Goal: Check status: Check status

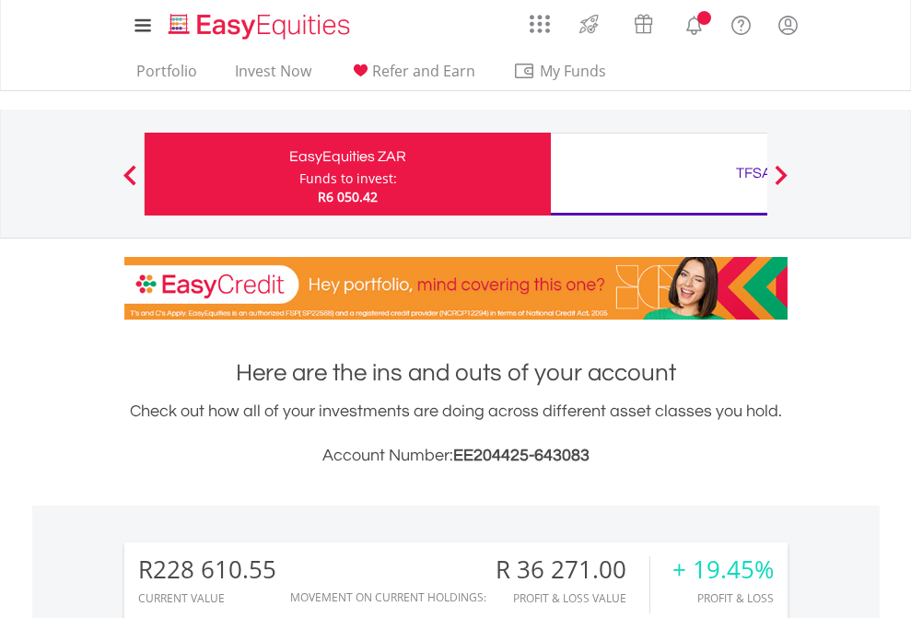
scroll to position [177, 289]
click at [299, 174] on div "Funds to invest:" at bounding box center [348, 179] width 98 height 18
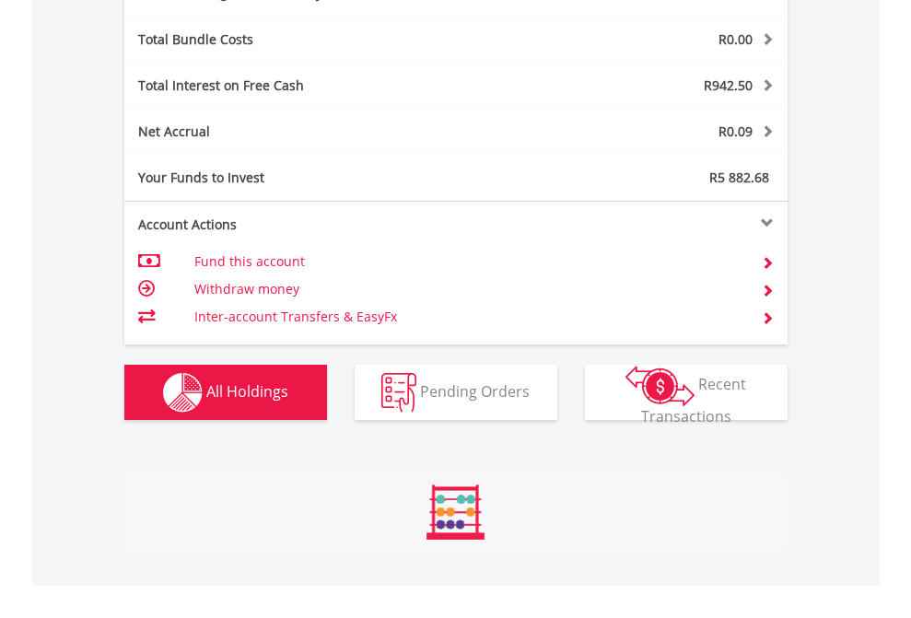
scroll to position [177, 289]
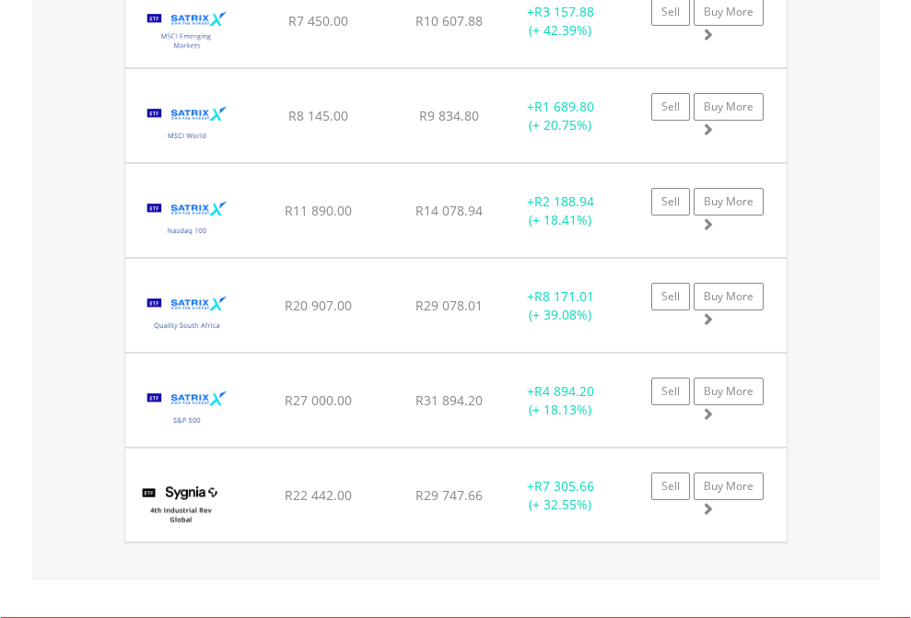
scroll to position [2123, 0]
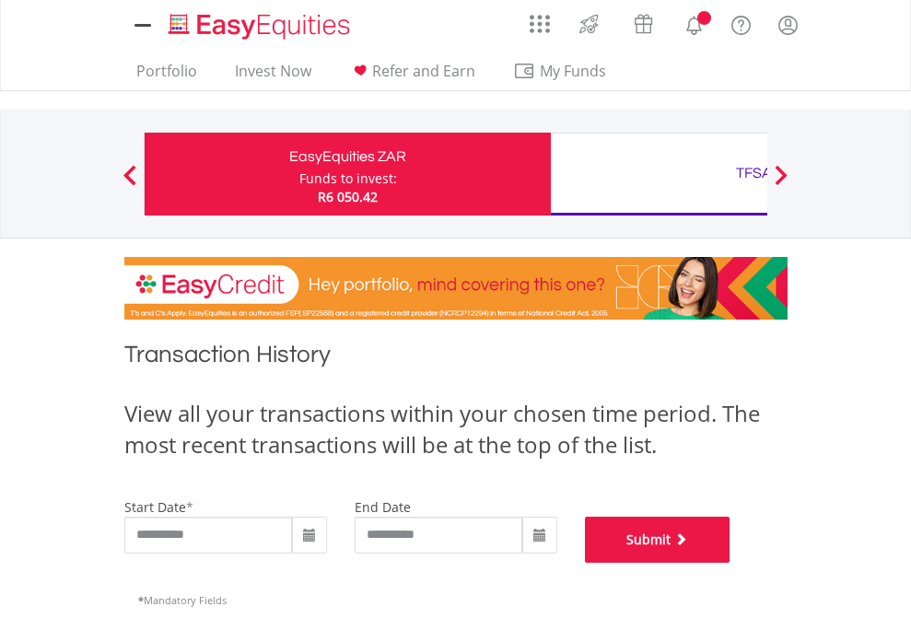
click at [731, 563] on button "Submit" at bounding box center [658, 540] width 146 height 46
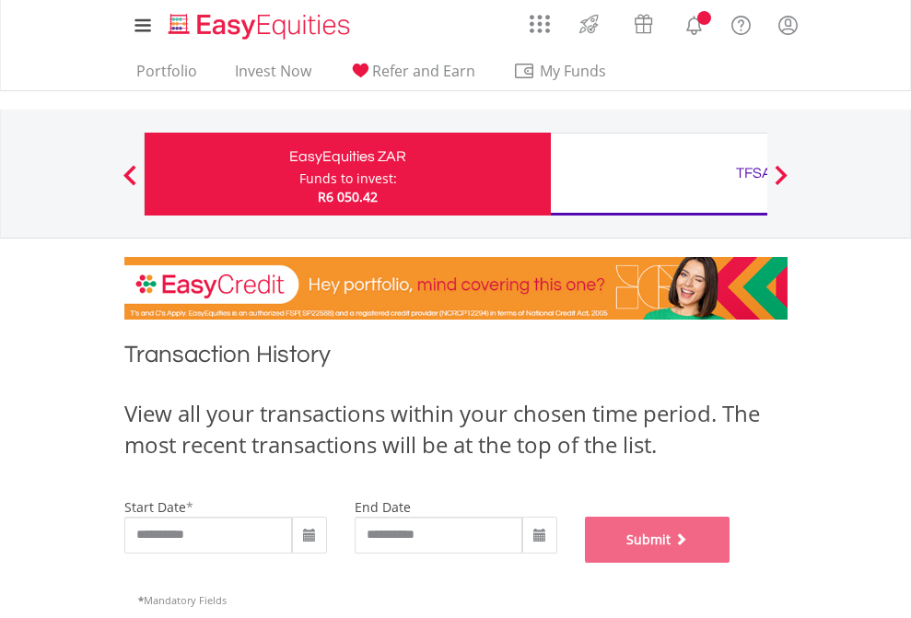
scroll to position [747, 0]
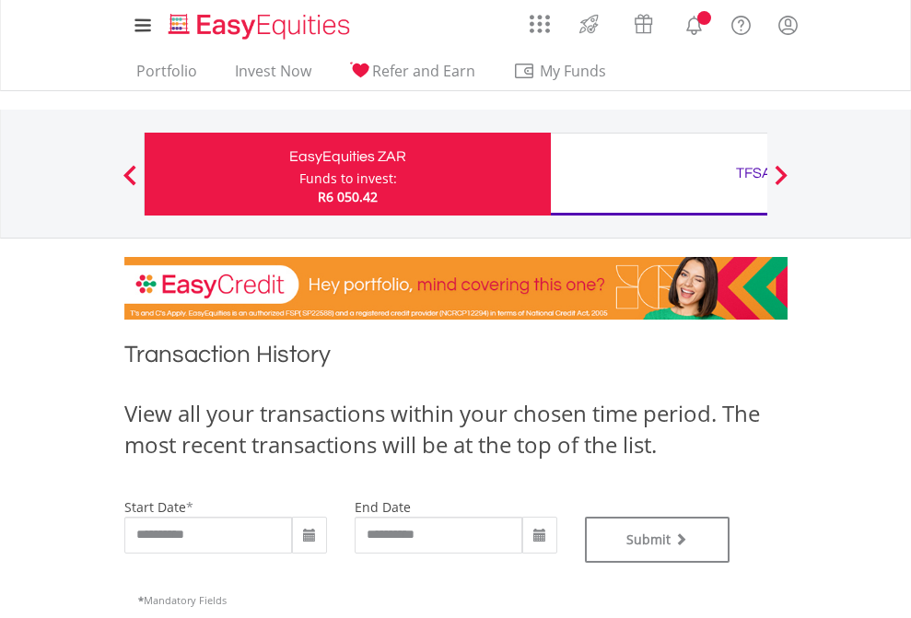
click at [659, 174] on div "TFSA" at bounding box center [754, 173] width 384 height 26
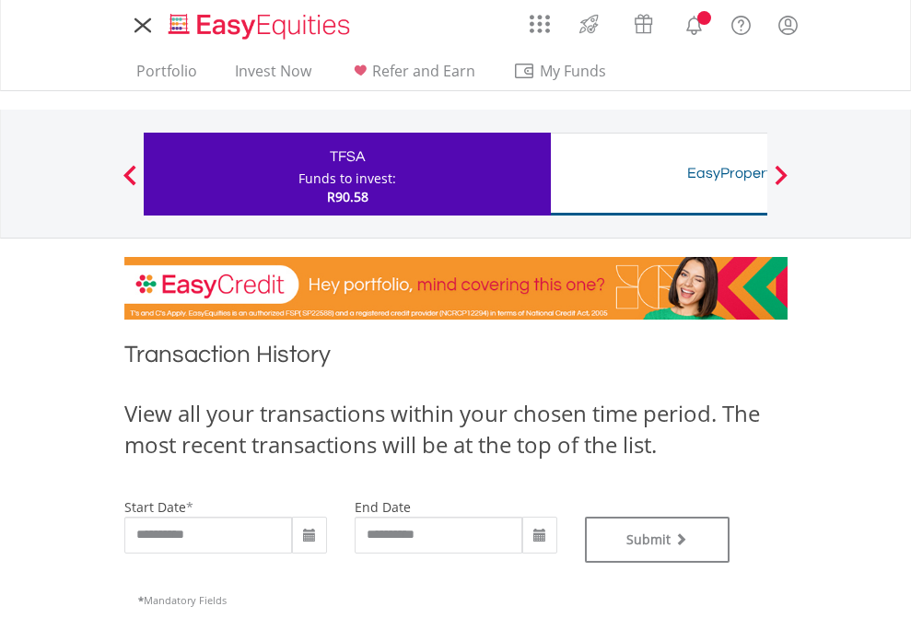
type input "**********"
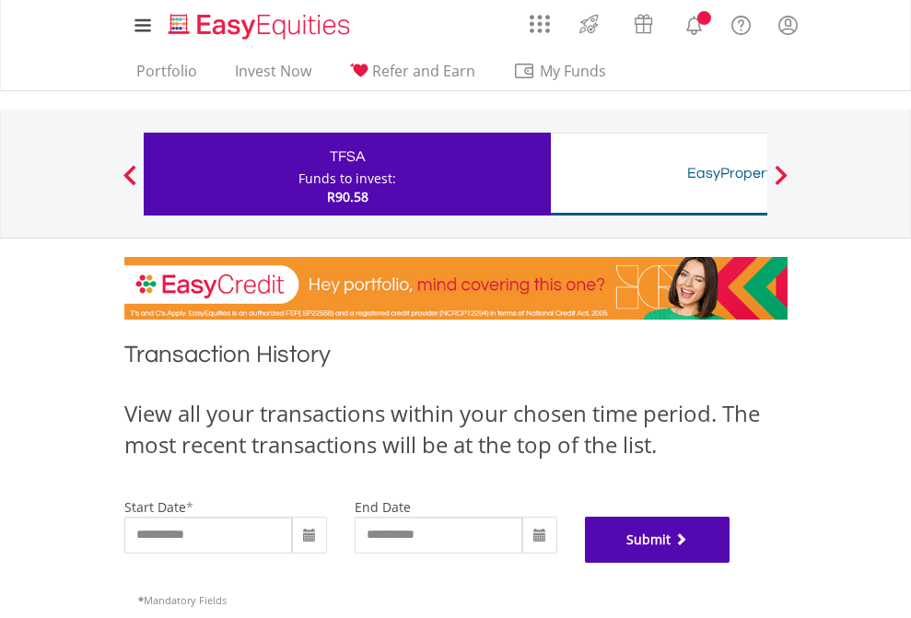
click at [731, 563] on button "Submit" at bounding box center [658, 540] width 146 height 46
